Goal: Check status: Check status

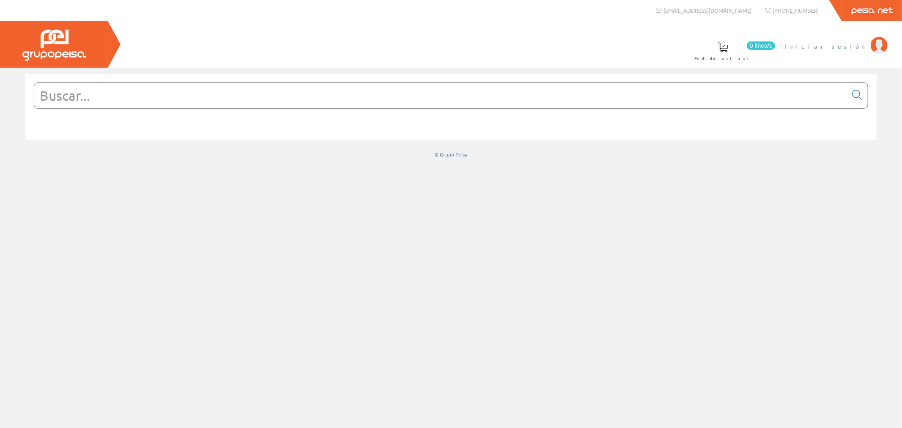
click at [851, 44] on span "Iniciar sesión" at bounding box center [825, 46] width 82 height 8
click at [850, 43] on span "[PERSON_NAME]" at bounding box center [827, 46] width 77 height 8
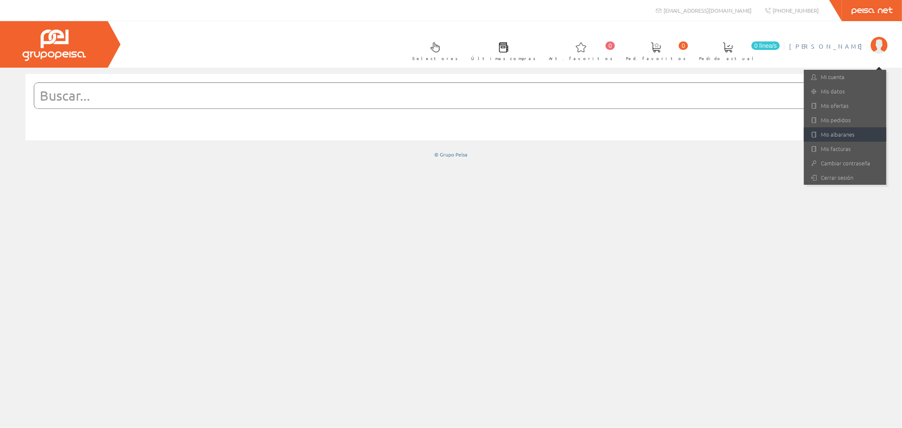
click at [842, 133] on link "Mis albaranes" at bounding box center [844, 134] width 82 height 14
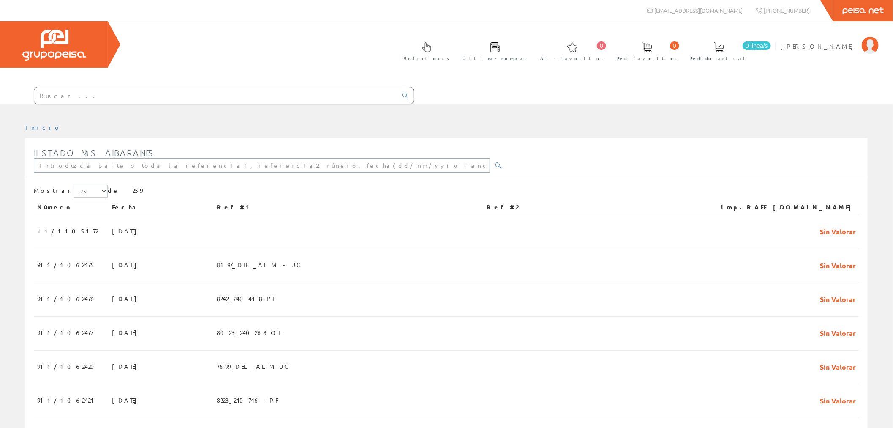
click at [154, 158] on input "text" at bounding box center [262, 165] width 456 height 14
type input "7757"
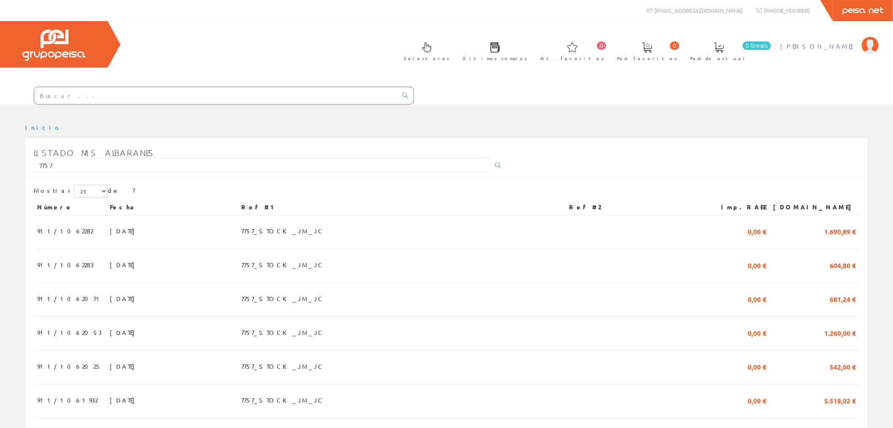
click at [836, 46] on span "[PERSON_NAME]" at bounding box center [819, 46] width 77 height 8
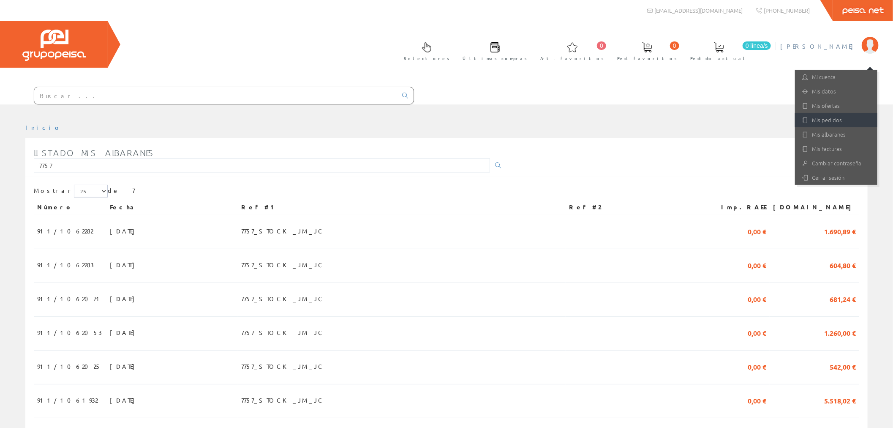
click at [834, 121] on link "Mis pedidos" at bounding box center [836, 120] width 82 height 14
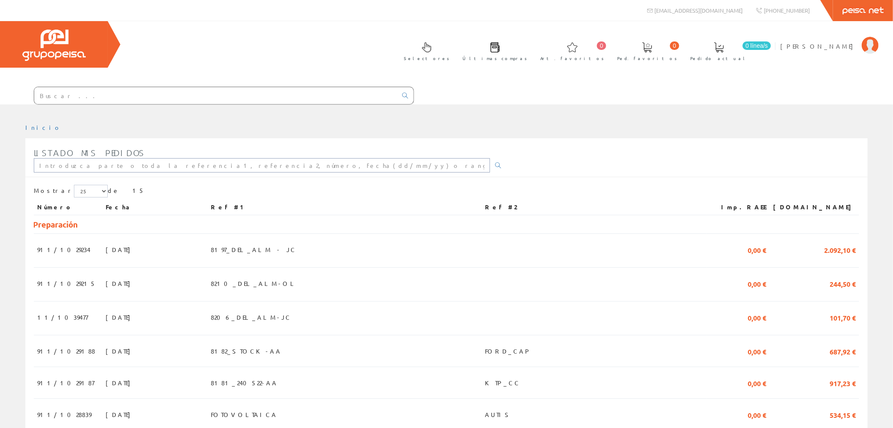
click at [186, 158] on input "text" at bounding box center [262, 165] width 456 height 14
type input "7757"
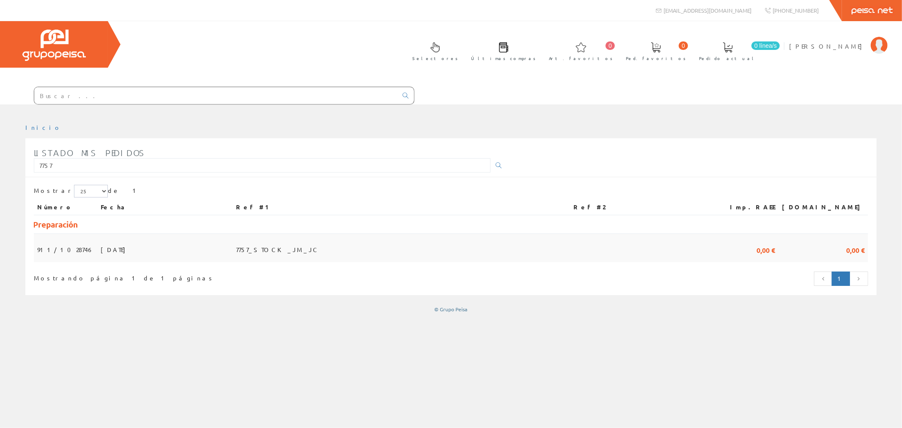
click at [298, 242] on span "7757_STOCK_JM_JC" at bounding box center [277, 249] width 83 height 14
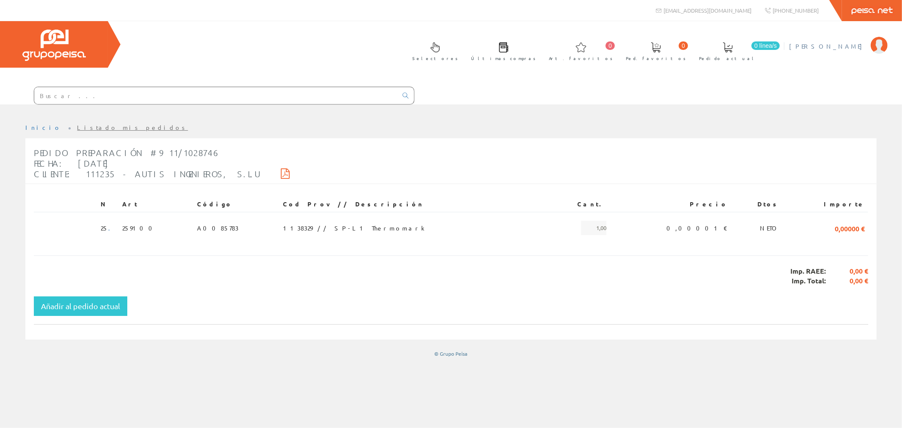
click at [856, 47] on span "[PERSON_NAME]" at bounding box center [827, 46] width 77 height 8
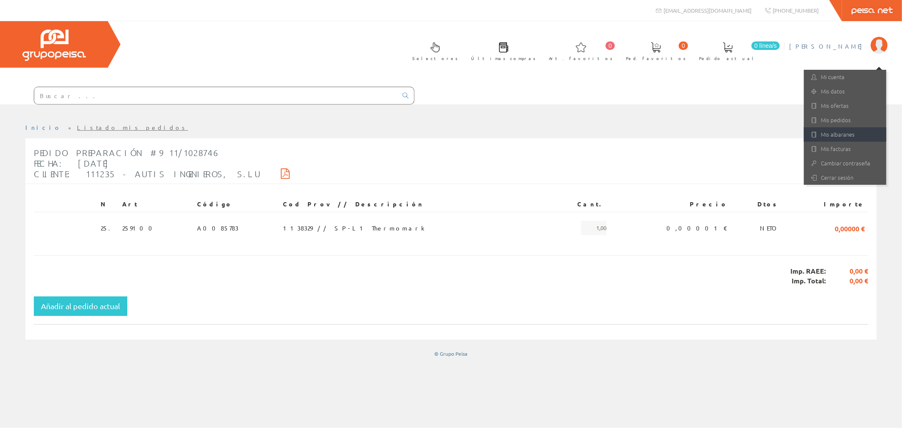
click at [844, 135] on link "Mis albaranes" at bounding box center [844, 134] width 82 height 14
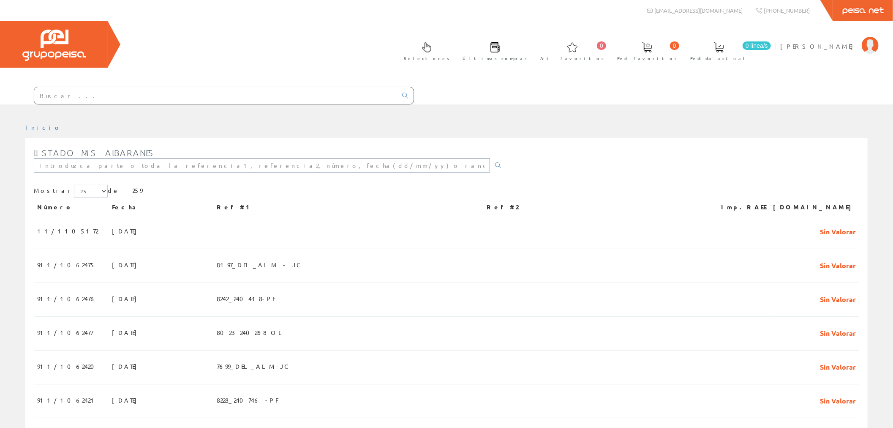
click at [185, 158] on input "text" at bounding box center [262, 165] width 456 height 14
type input "7757"
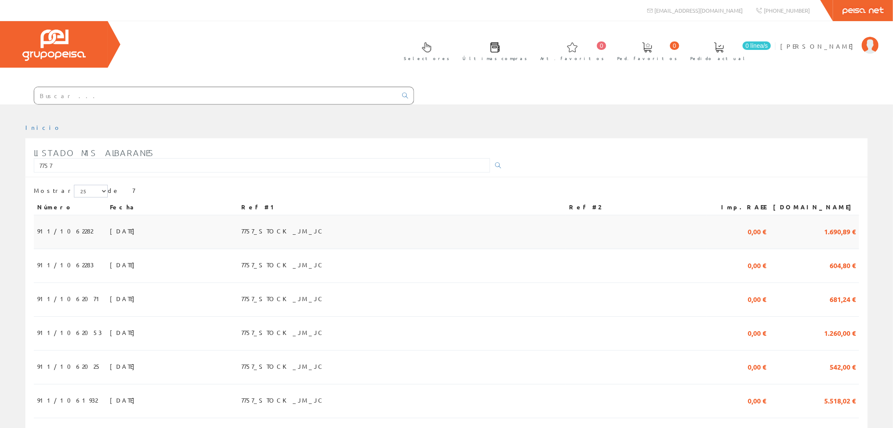
click at [301, 224] on span "7757_STOCK_JM_JC" at bounding box center [282, 231] width 83 height 14
